Goal: Information Seeking & Learning: Learn about a topic

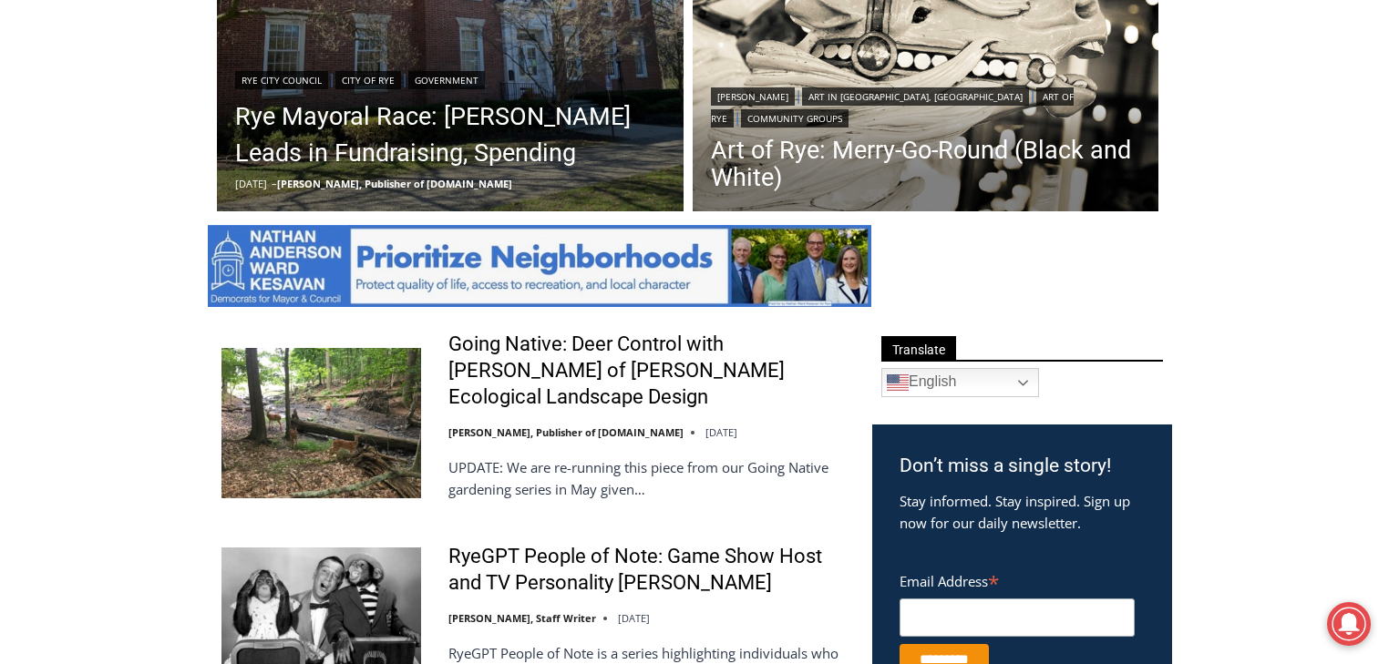
scroll to position [510, 0]
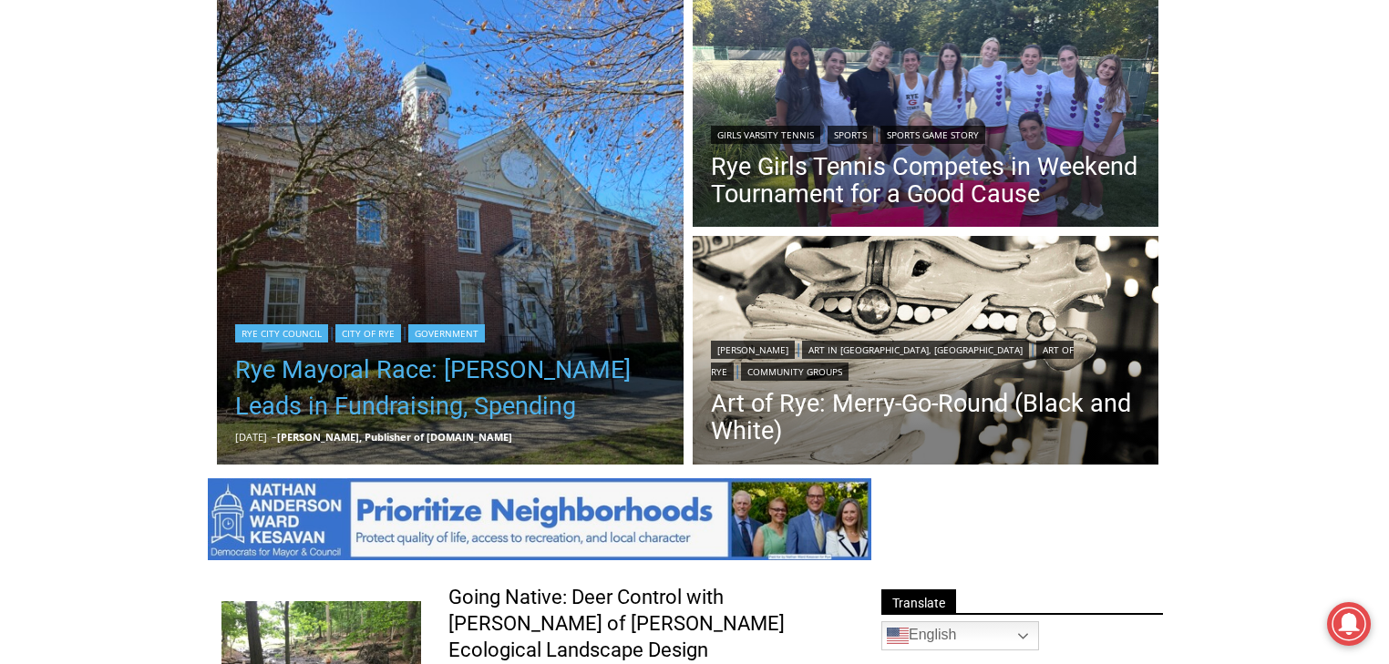
click at [413, 368] on link "Rye Mayoral Race: [PERSON_NAME] Leads in Fundraising, Spending" at bounding box center [450, 388] width 430 height 73
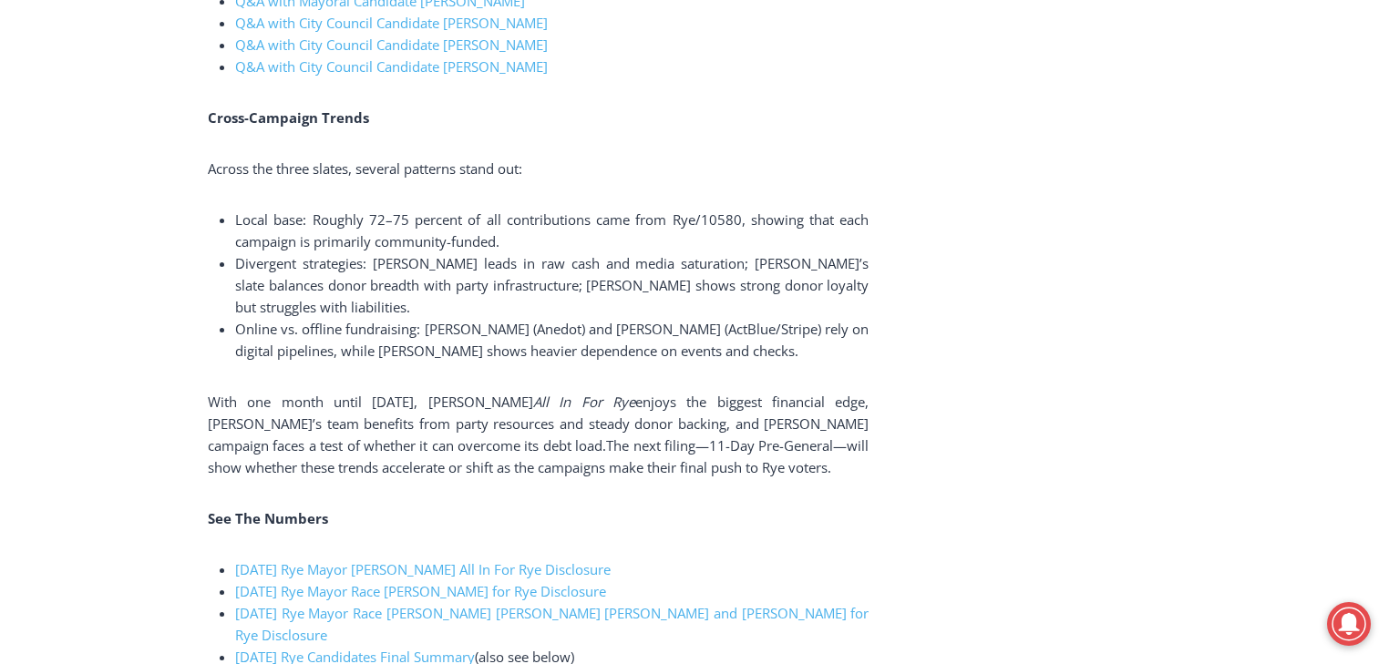
scroll to position [4009, 0]
